Goal: Task Accomplishment & Management: Manage account settings

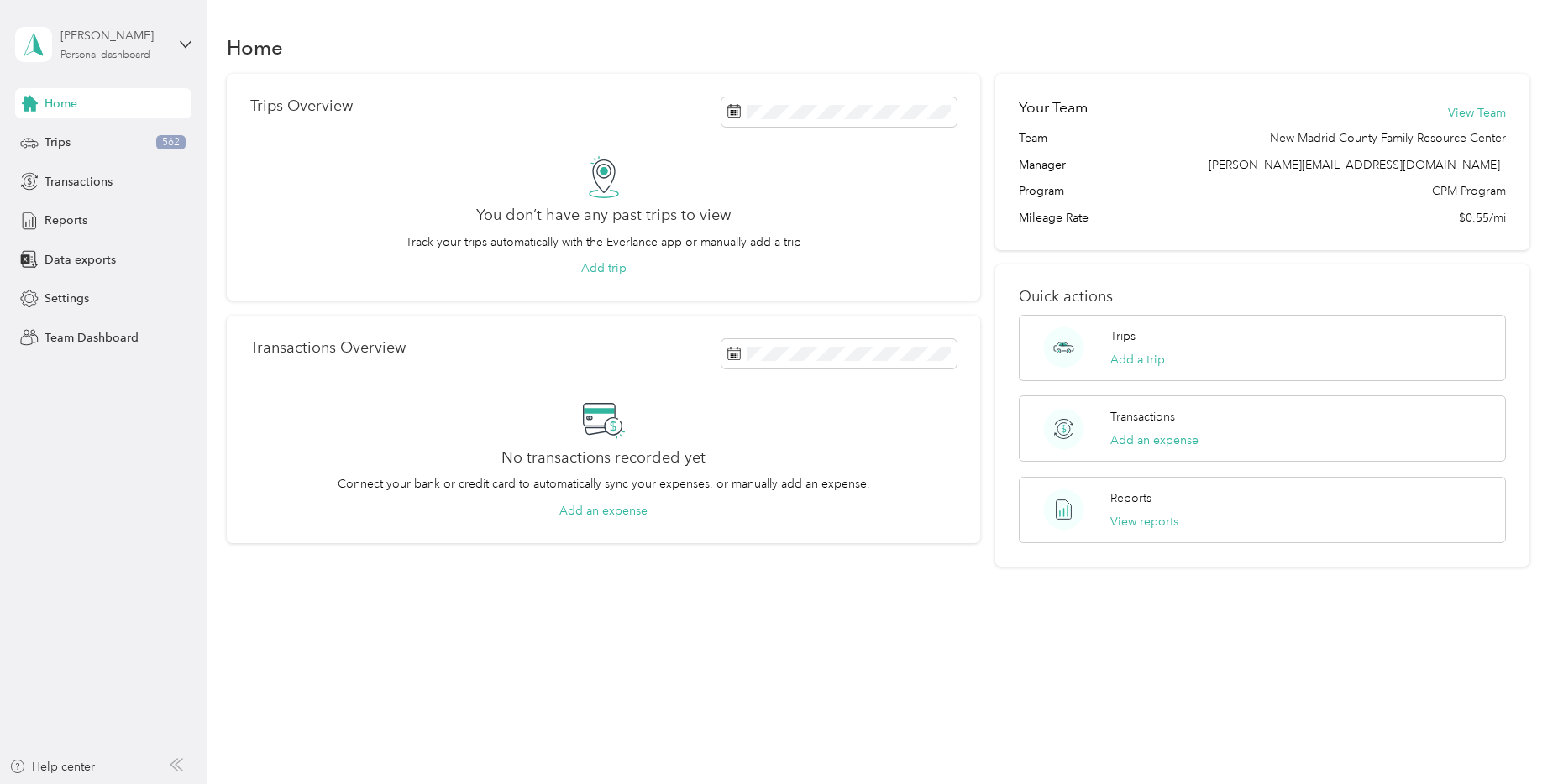
click at [117, 48] on div "[PERSON_NAME] Personal dashboard" at bounding box center [113, 44] width 105 height 34
click at [94, 132] on div "Team dashboard" at bounding box center [75, 138] width 90 height 18
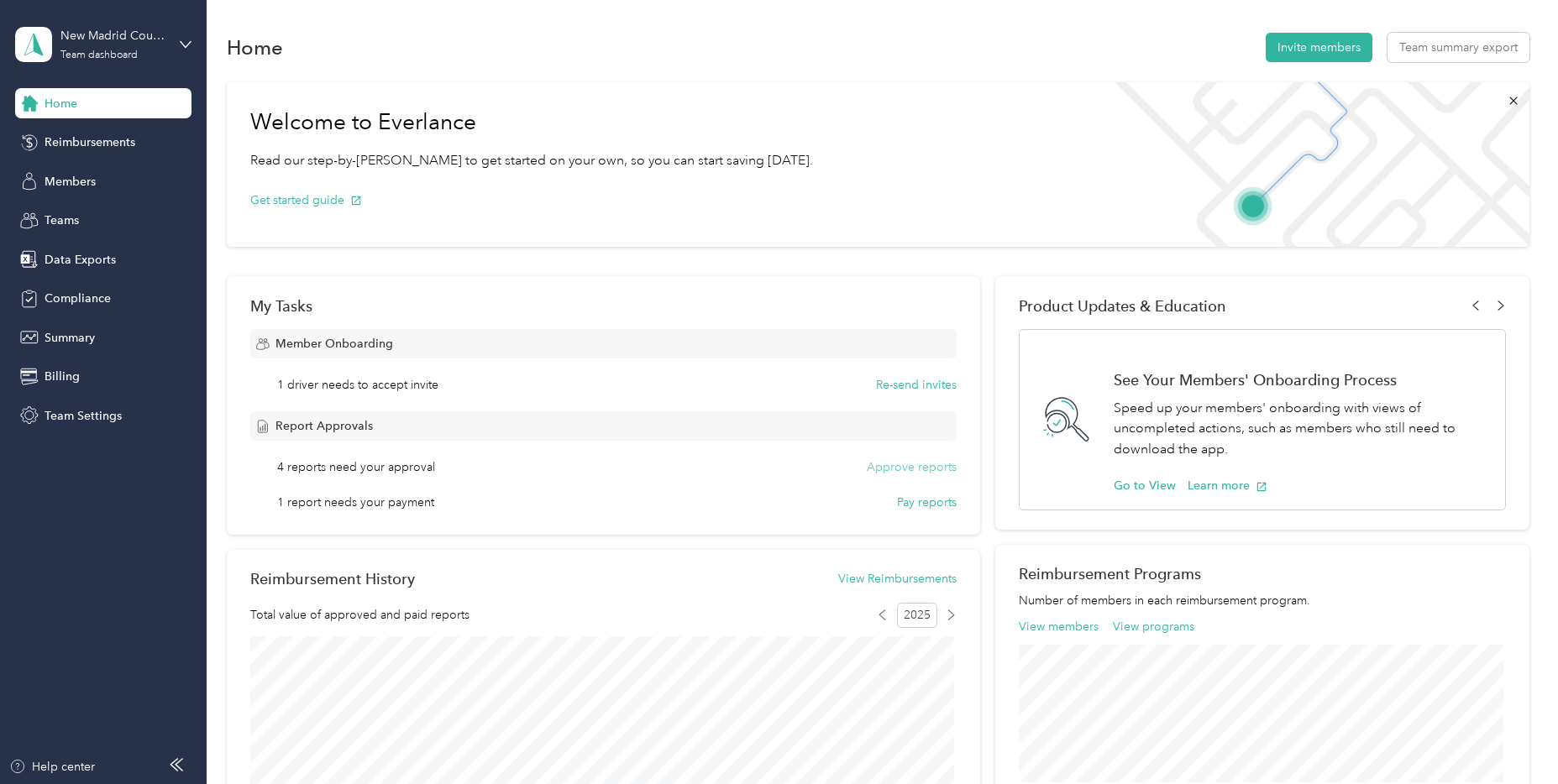
click at [881, 469] on button "Approve reports" at bounding box center [911, 467] width 90 height 18
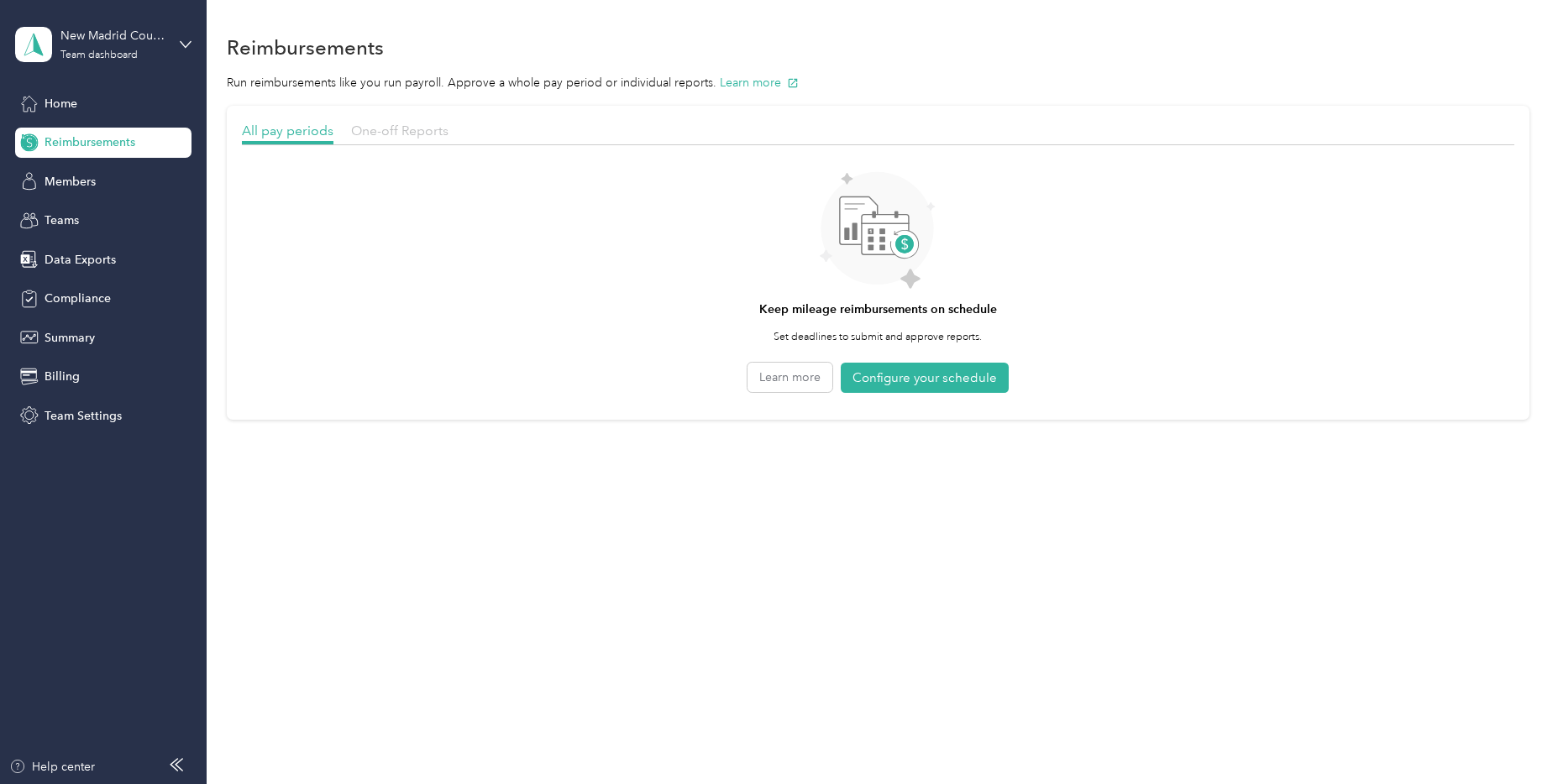
click at [383, 135] on span "One-off Reports" at bounding box center [400, 130] width 97 height 16
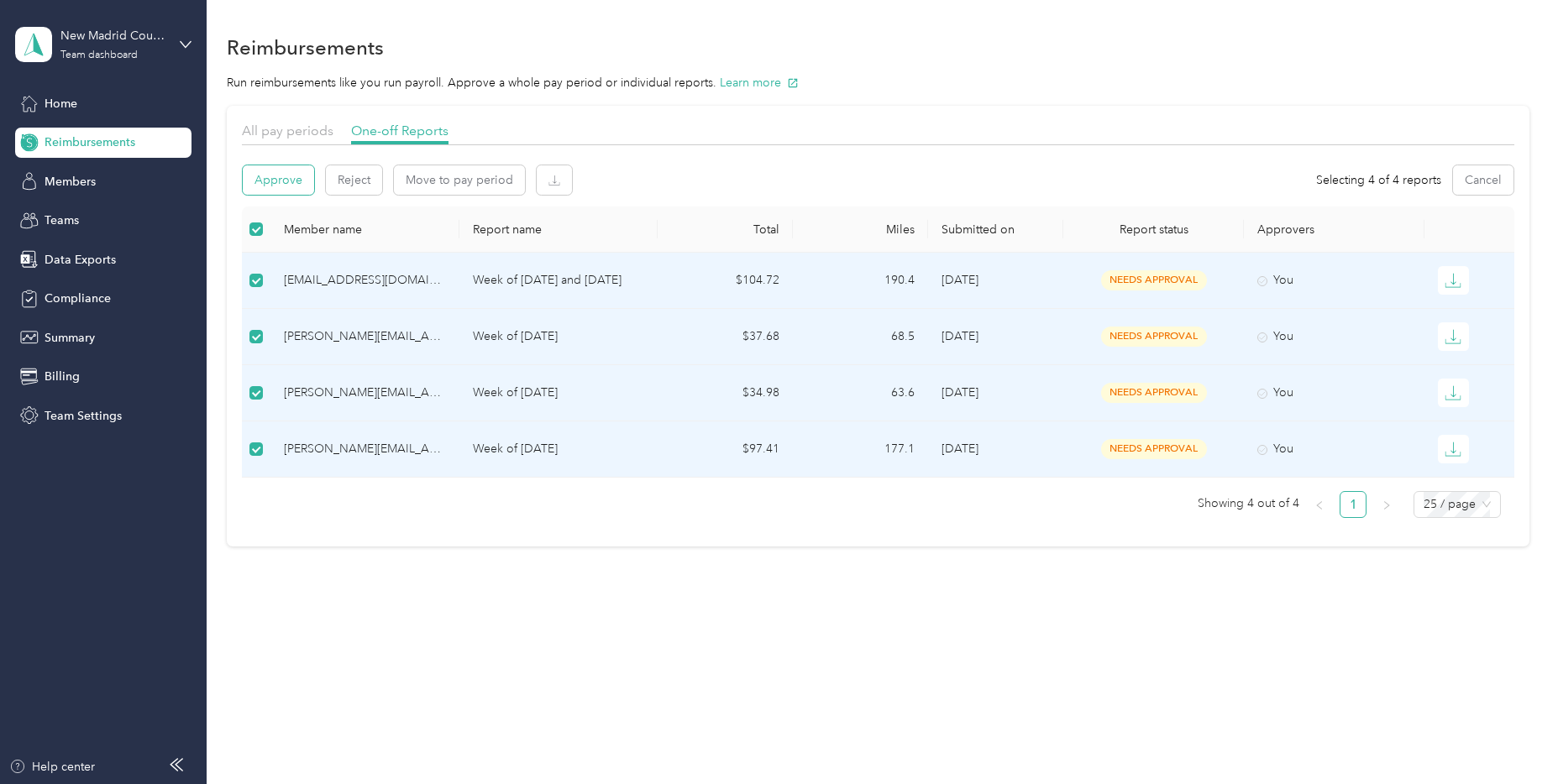
click at [280, 174] on button "Approve" at bounding box center [279, 179] width 71 height 30
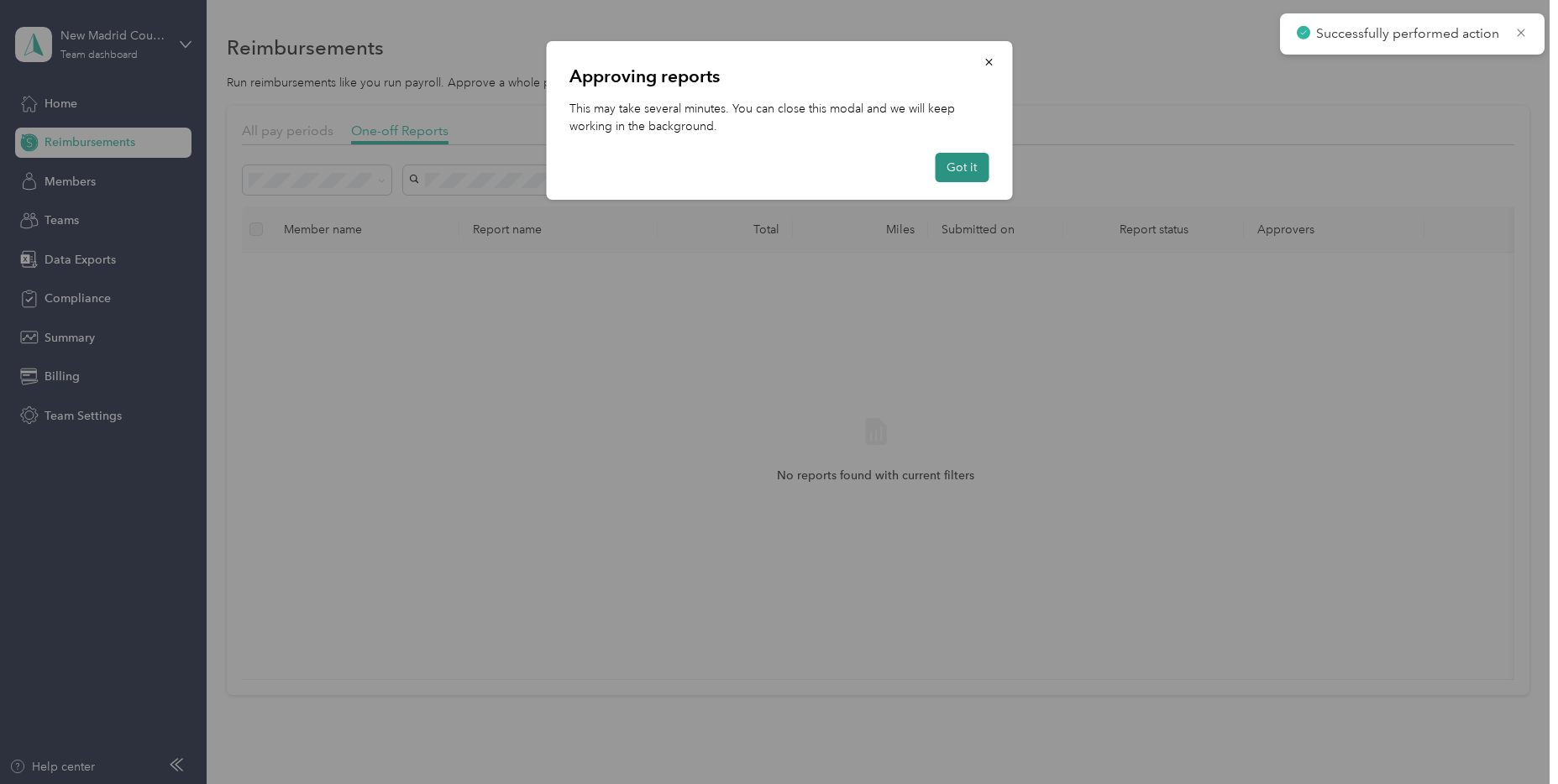
click at [946, 179] on button "Got it" at bounding box center [961, 167] width 53 height 30
